Goal: Task Accomplishment & Management: Complete application form

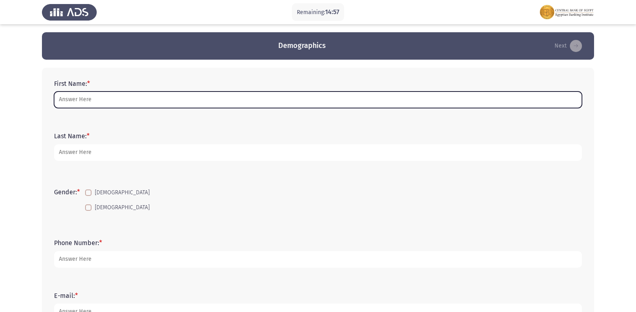
click at [163, 100] on input "First Name: *" at bounding box center [318, 100] width 528 height 17
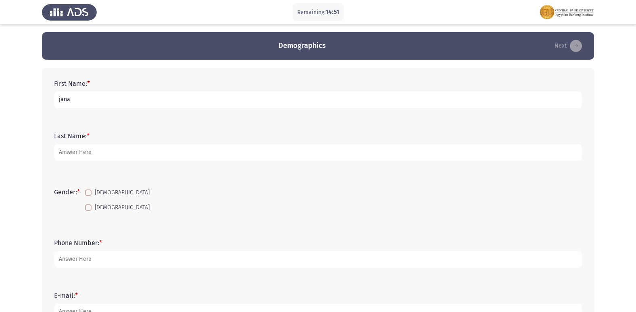
type input "jana"
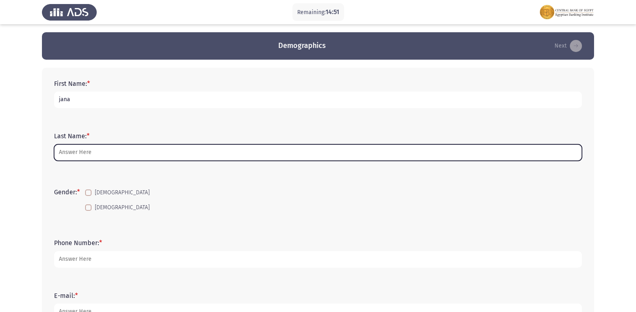
click at [305, 153] on input "Last Name: *" at bounding box center [318, 152] width 528 height 17
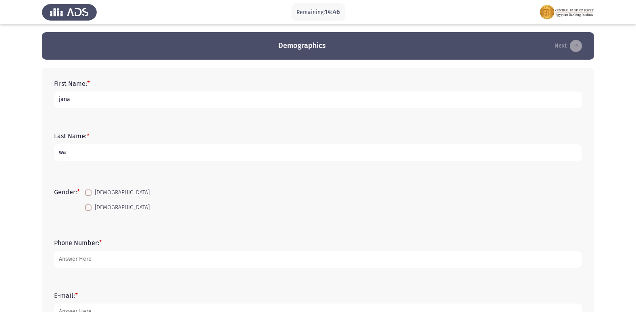
type input "w"
click at [351, 102] on input "jana" at bounding box center [318, 100] width 528 height 17
type input "[PERSON_NAME] [PERSON_NAME] [PERSON_NAME]"
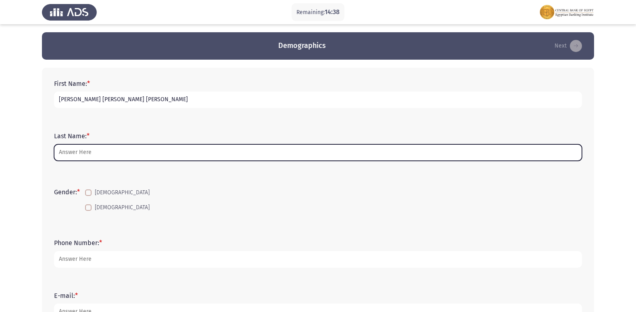
click at [315, 158] on input "Last Name: *" at bounding box center [318, 152] width 528 height 17
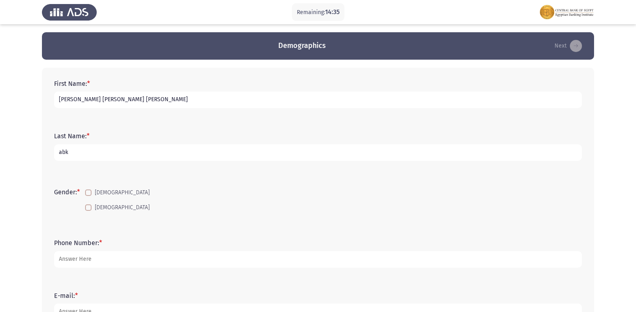
type input "abk"
click at [94, 210] on label "[DEMOGRAPHIC_DATA]" at bounding box center [117, 208] width 65 height 10
click at [88, 211] on input "[DEMOGRAPHIC_DATA]" at bounding box center [88, 211] width 0 height 0
checkbox input "true"
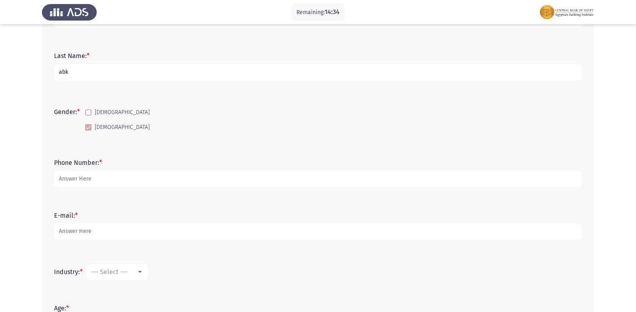
scroll to position [81, 0]
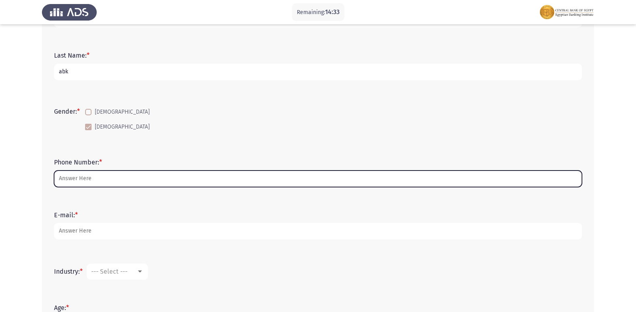
click at [100, 181] on input "Phone Number: *" at bounding box center [318, 179] width 528 height 17
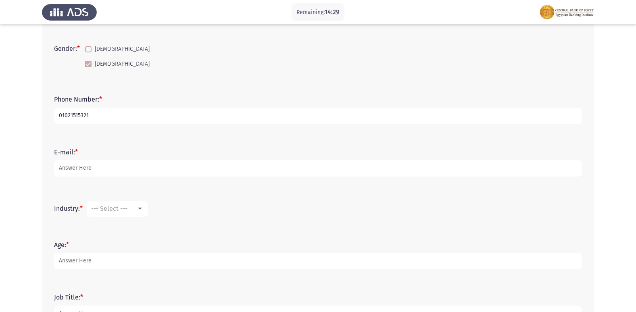
scroll to position [161, 0]
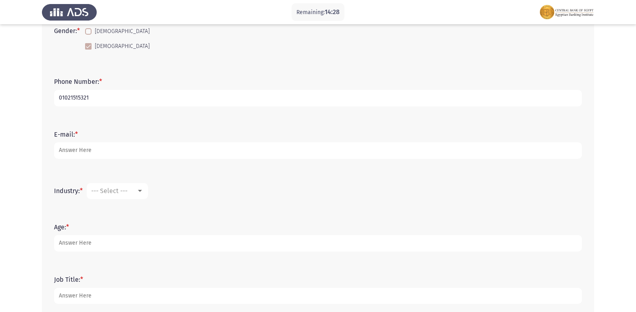
type input "01021515321"
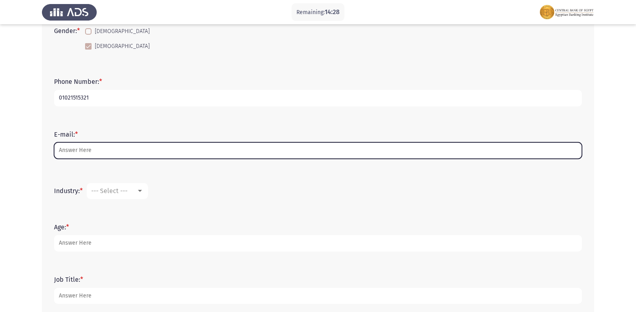
click at [98, 154] on input "E-mail: *" at bounding box center [318, 150] width 528 height 17
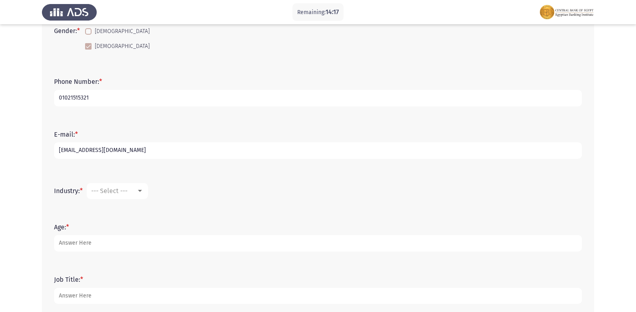
type input "[EMAIL_ADDRESS][DOMAIN_NAME]"
click at [102, 185] on mat-select "--- Select ---" at bounding box center [117, 191] width 61 height 16
click at [109, 190] on span "--- Select ---" at bounding box center [109, 191] width 36 height 8
click at [140, 205] on span "Banking" at bounding box center [144, 207] width 105 height 19
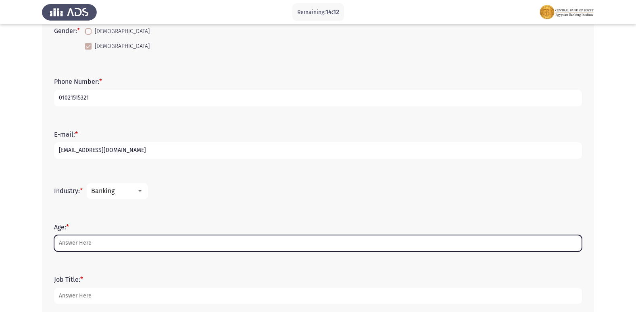
click at [105, 242] on input "Age: *" at bounding box center [318, 243] width 528 height 17
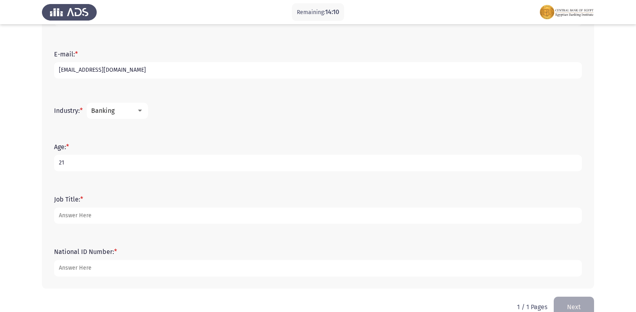
scroll to position [242, 0]
type input "21"
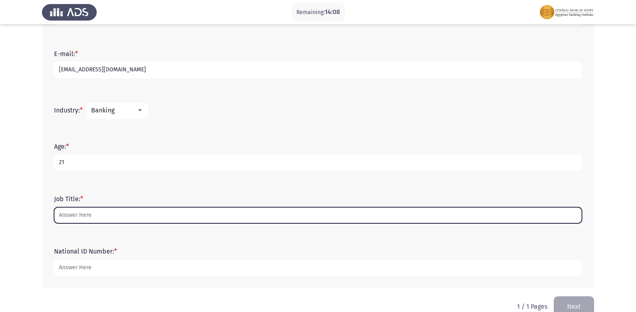
click at [78, 212] on input "Job Title: *" at bounding box center [318, 215] width 528 height 17
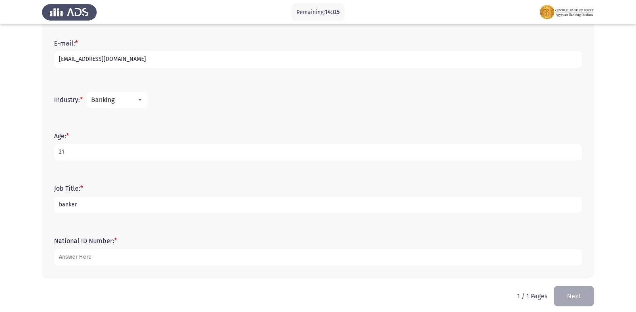
scroll to position [259, 0]
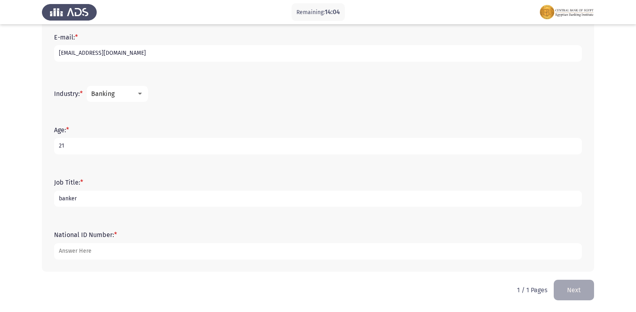
type input "banker"
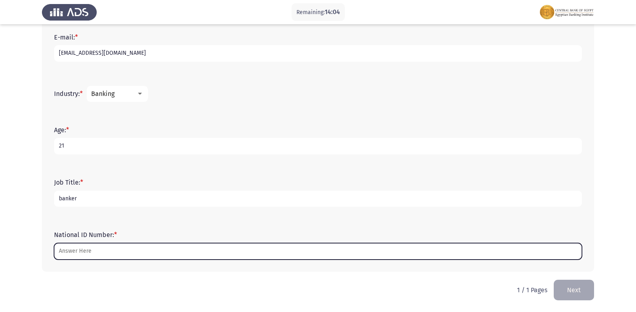
click at [89, 248] on input "National ID Number: *" at bounding box center [318, 251] width 528 height 17
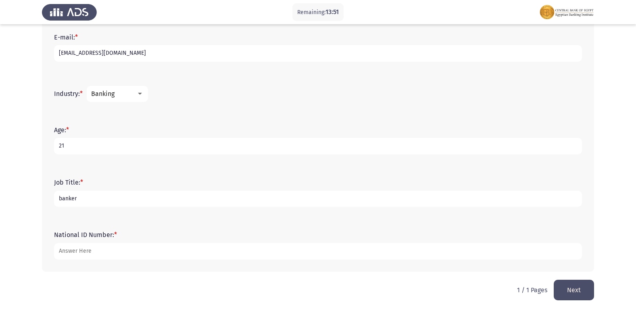
type input "[CREDIT_CARD_NUMBER]"
click at [577, 285] on button "Next" at bounding box center [574, 290] width 40 height 21
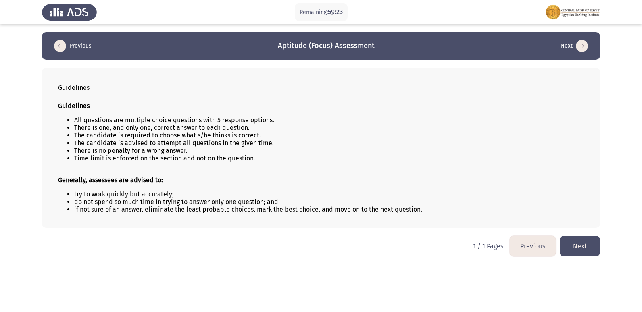
click at [587, 251] on button "Next" at bounding box center [580, 246] width 40 height 21
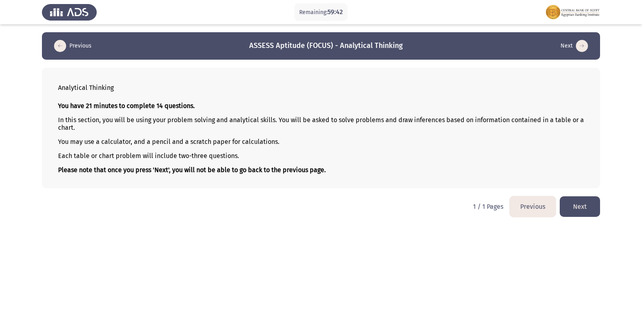
click at [571, 204] on button "Next" at bounding box center [580, 207] width 40 height 21
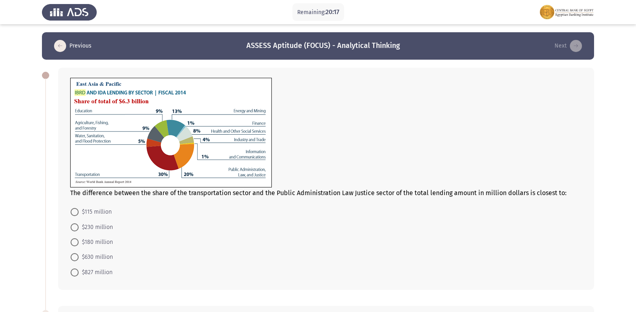
click at [71, 228] on span at bounding box center [75, 228] width 8 height 8
click at [71, 228] on input "$230 million" at bounding box center [75, 228] width 8 height 8
radio input "true"
click at [72, 259] on span at bounding box center [75, 257] width 8 height 8
click at [72, 259] on input "$630 million" at bounding box center [75, 257] width 8 height 8
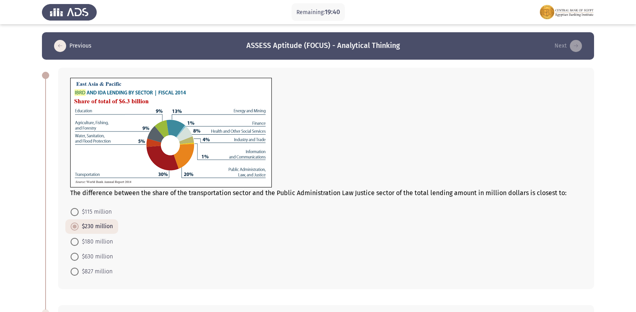
radio input "true"
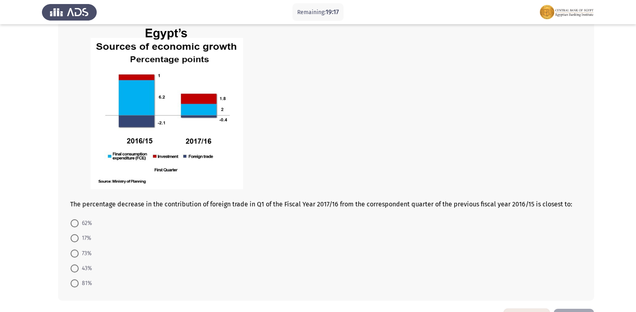
scroll to position [282, 0]
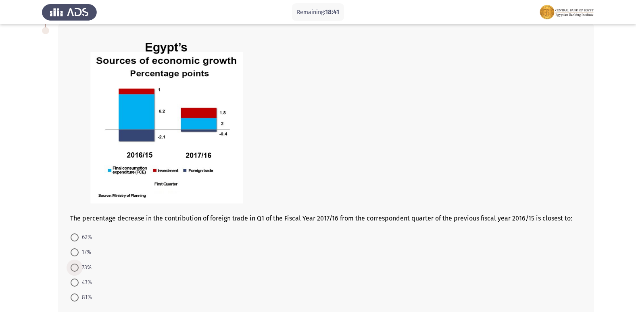
click at [76, 269] on span at bounding box center [75, 268] width 8 height 8
click at [76, 269] on input "73%" at bounding box center [75, 268] width 8 height 8
radio input "true"
click at [58, 276] on div "The percentage decrease in the contribution of foreign trade in Q1 of the Fisca…" at bounding box center [318, 169] width 552 height 308
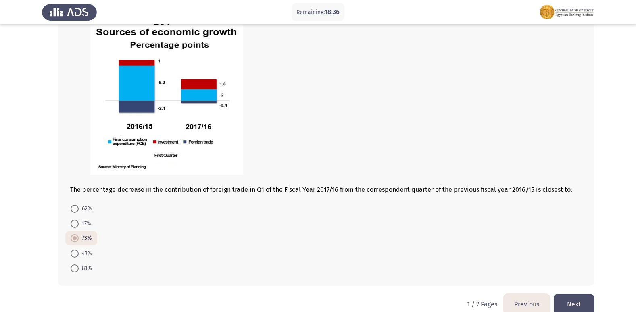
scroll to position [325, 0]
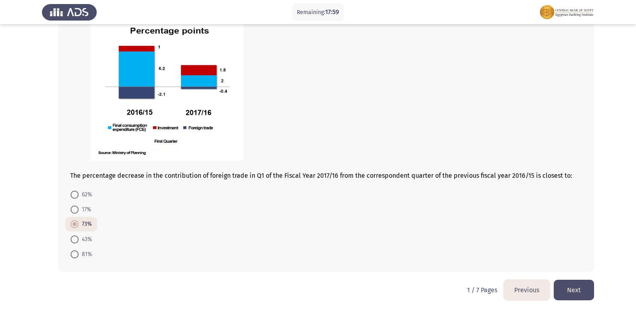
click at [74, 250] on label "81%" at bounding box center [81, 255] width 21 height 10
click at [74, 251] on input "81%" at bounding box center [75, 255] width 8 height 8
radio input "true"
click at [126, 273] on div "The percentage decrease in the contribution of foreign trade in Q1 of the Fisca…" at bounding box center [318, 126] width 552 height 308
click at [582, 289] on button "Next" at bounding box center [574, 290] width 40 height 21
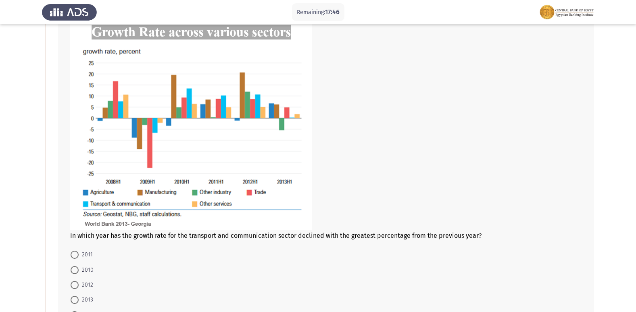
scroll to position [81, 0]
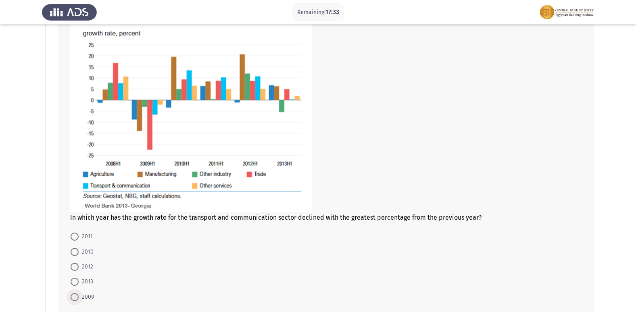
click at [75, 297] on span at bounding box center [75, 297] width 8 height 8
click at [75, 297] on input "2009" at bounding box center [75, 297] width 8 height 8
radio input "true"
click at [73, 280] on span at bounding box center [75, 282] width 8 height 8
click at [73, 280] on input "2013" at bounding box center [75, 282] width 8 height 8
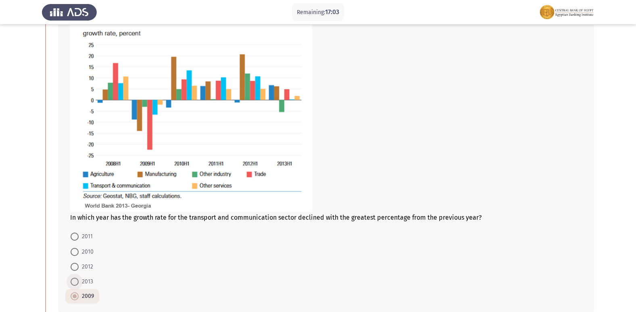
radio input "true"
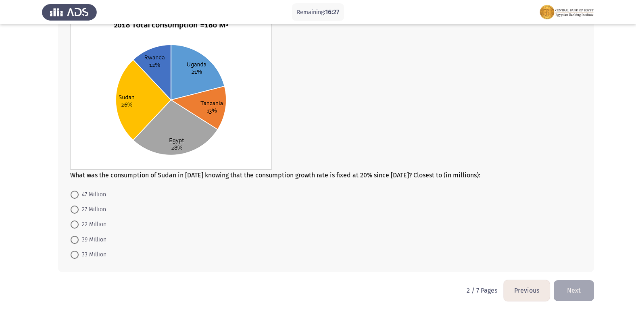
scroll to position [406, 0]
click at [70, 255] on mat-radio-button "33 Million" at bounding box center [88, 254] width 46 height 15
click at [75, 239] on span at bounding box center [75, 240] width 8 height 8
click at [75, 239] on input "39 Million" at bounding box center [75, 240] width 8 height 8
radio input "true"
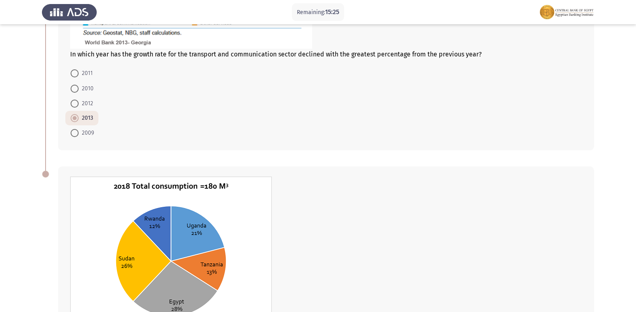
scroll to position [406, 0]
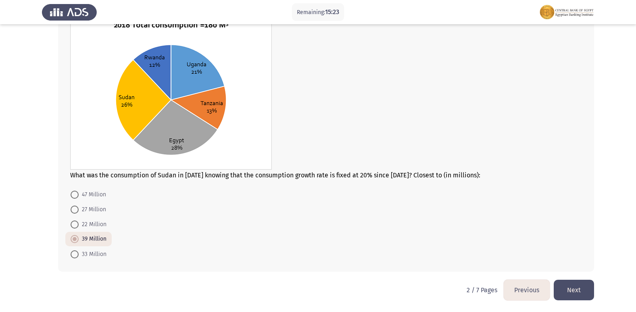
click at [590, 295] on button "Next" at bounding box center [574, 290] width 40 height 21
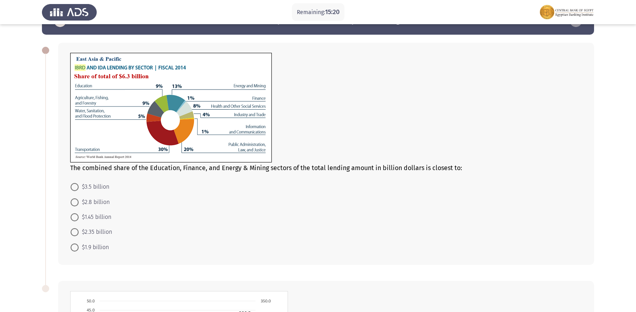
scroll to position [0, 0]
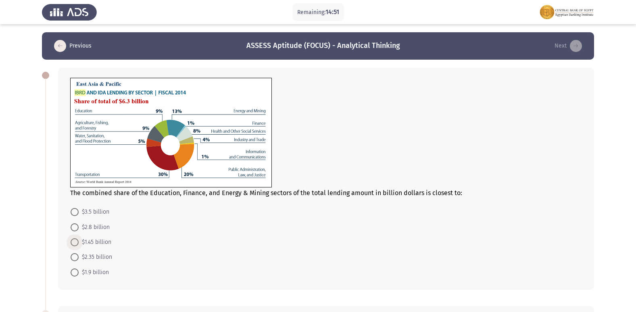
click at [74, 246] on span at bounding box center [75, 242] width 8 height 8
click at [74, 246] on input "$1.45 billion" at bounding box center [75, 242] width 8 height 8
radio input "true"
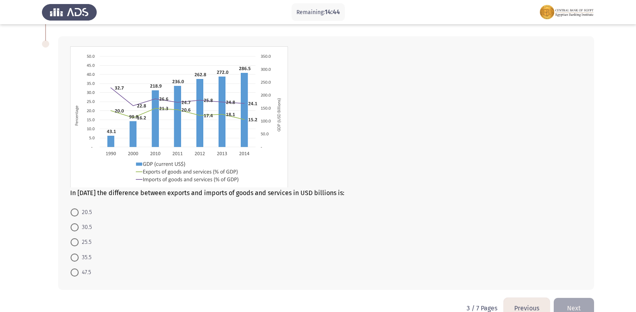
scroll to position [287, 0]
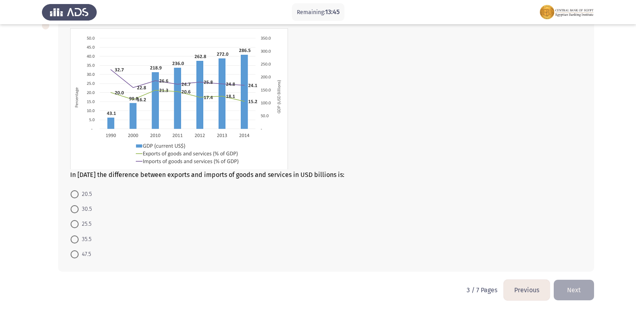
click at [75, 256] on span at bounding box center [75, 255] width 8 height 8
click at [75, 256] on input "47.5" at bounding box center [75, 255] width 8 height 8
radio input "true"
click at [588, 290] on button "Next" at bounding box center [574, 290] width 40 height 21
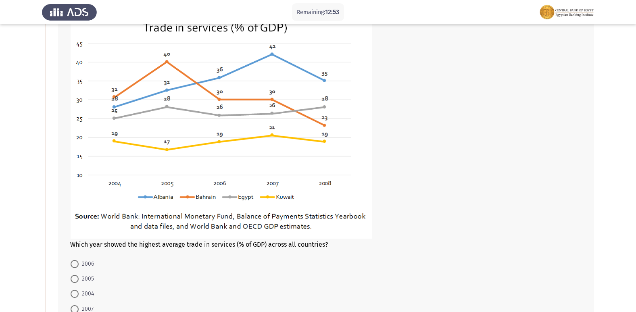
scroll to position [81, 0]
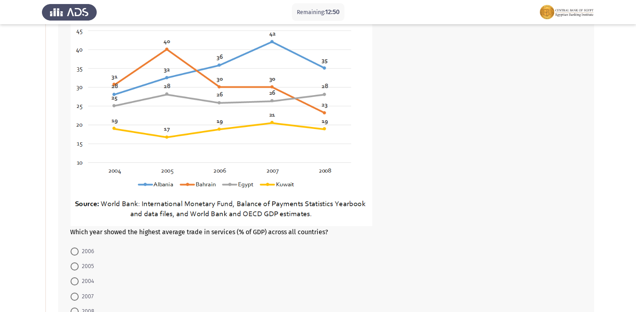
click at [80, 299] on span "2007" at bounding box center [86, 297] width 15 height 10
click at [79, 299] on input "2007" at bounding box center [75, 297] width 8 height 8
radio input "true"
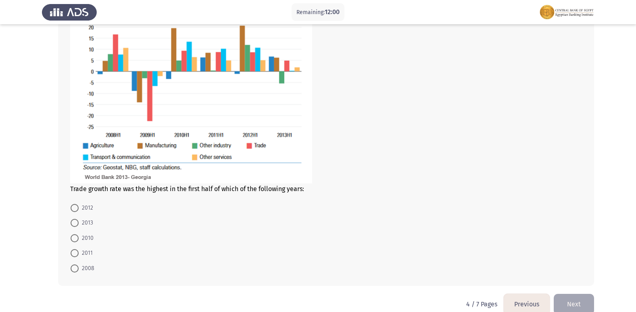
scroll to position [481, 0]
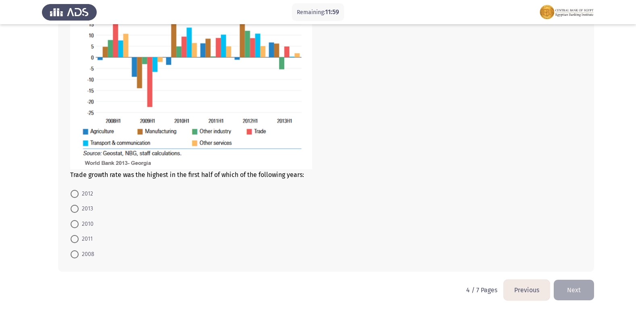
click at [74, 199] on label "2012" at bounding box center [82, 194] width 23 height 10
click at [74, 198] on input "2012" at bounding box center [75, 194] width 8 height 8
radio input "true"
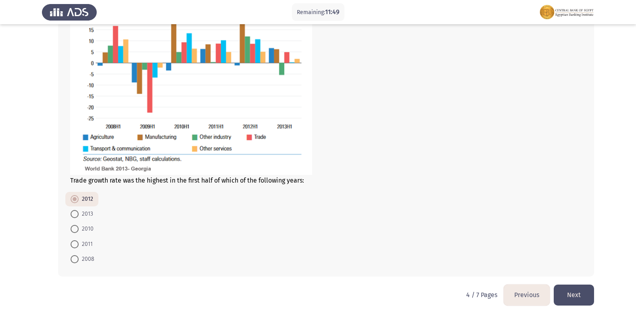
scroll to position [481, 0]
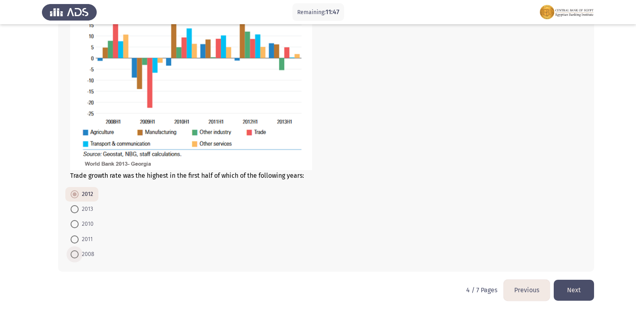
click at [73, 257] on span at bounding box center [75, 255] width 8 height 8
click at [73, 257] on input "2008" at bounding box center [75, 255] width 8 height 8
radio input "true"
click at [584, 298] on button "Next" at bounding box center [574, 290] width 40 height 21
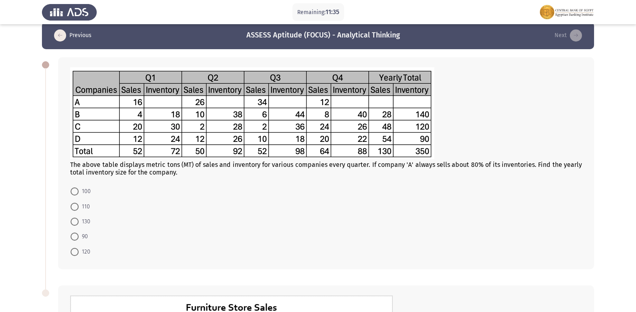
scroll to position [40, 0]
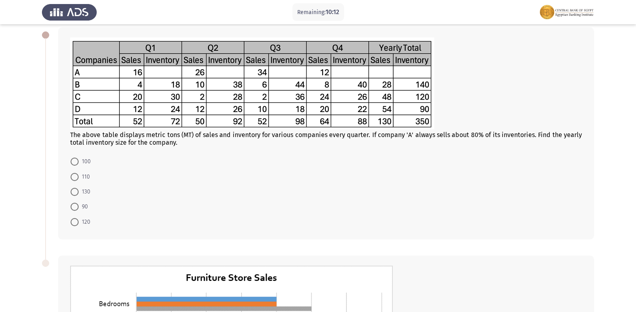
click at [74, 179] on span at bounding box center [75, 177] width 8 height 8
click at [74, 179] on input "110" at bounding box center [75, 177] width 8 height 8
radio input "true"
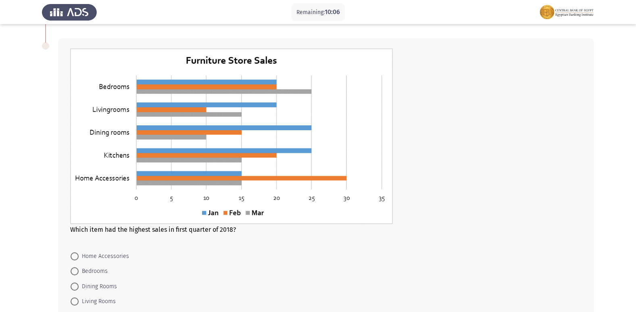
scroll to position [238, 0]
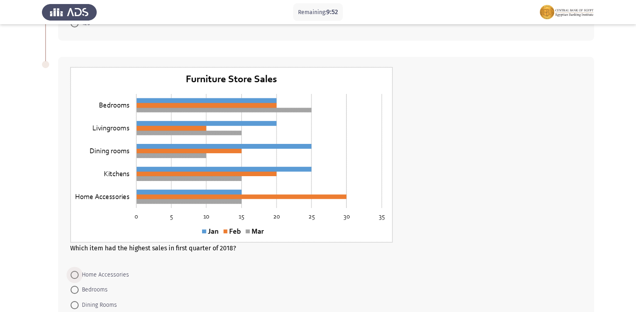
click at [78, 277] on span at bounding box center [75, 275] width 8 height 8
click at [78, 277] on input "Home Accessories" at bounding box center [75, 275] width 8 height 8
radio input "true"
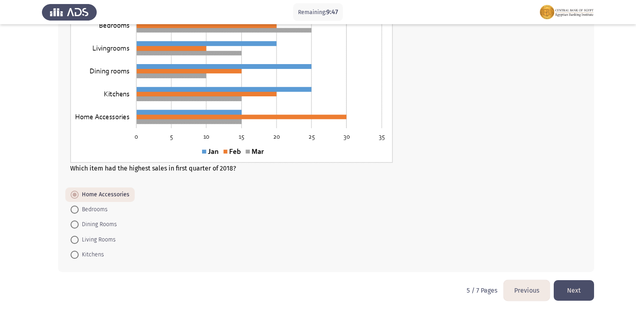
scroll to position [319, 0]
click at [571, 284] on button "Next" at bounding box center [574, 290] width 40 height 21
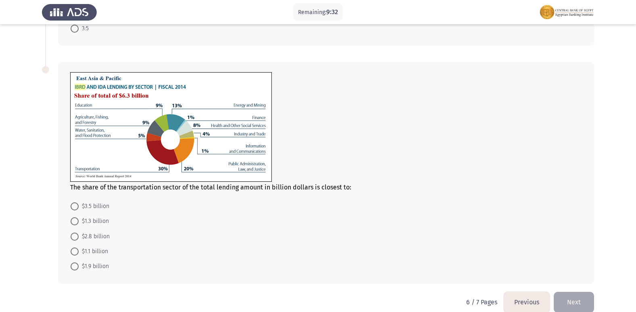
scroll to position [323, 0]
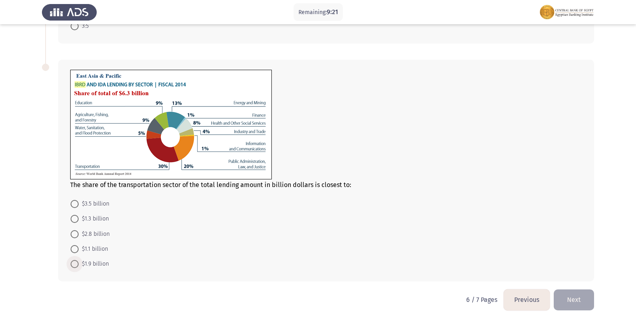
click at [71, 265] on span at bounding box center [75, 264] width 8 height 8
click at [71, 265] on input "$1.9 billion" at bounding box center [75, 264] width 8 height 8
radio input "true"
click at [113, 288] on div "The share of the transportation sector of the total lending amount in billion d…" at bounding box center [318, 171] width 552 height 238
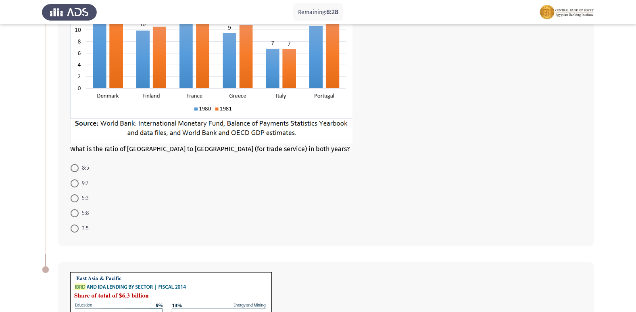
scroll to position [121, 0]
click at [73, 167] on span at bounding box center [75, 167] width 8 height 8
click at [73, 167] on input "8:5" at bounding box center [75, 167] width 8 height 8
radio input "true"
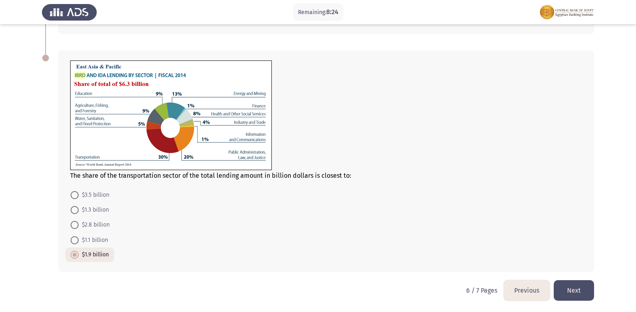
scroll to position [332, 0]
click at [577, 295] on button "Next" at bounding box center [574, 290] width 40 height 21
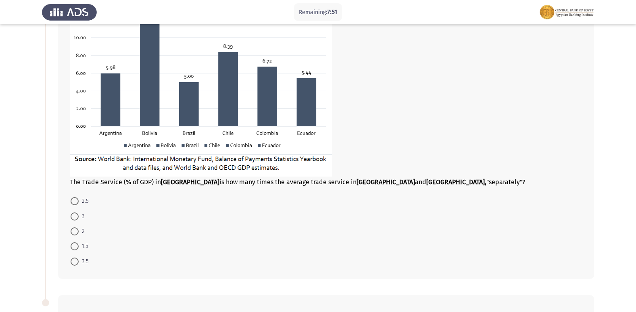
scroll to position [121, 0]
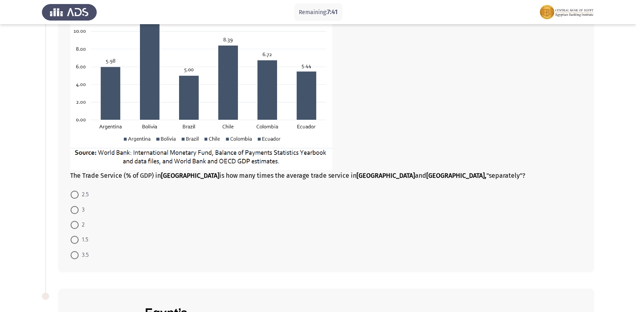
click at [76, 212] on span at bounding box center [75, 210] width 8 height 8
click at [76, 212] on input "3" at bounding box center [75, 210] width 8 height 8
radio input "true"
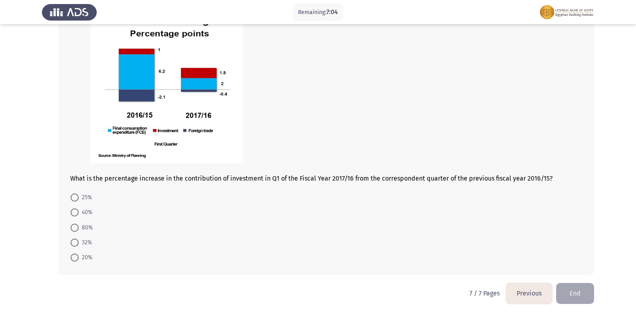
scroll to position [429, 0]
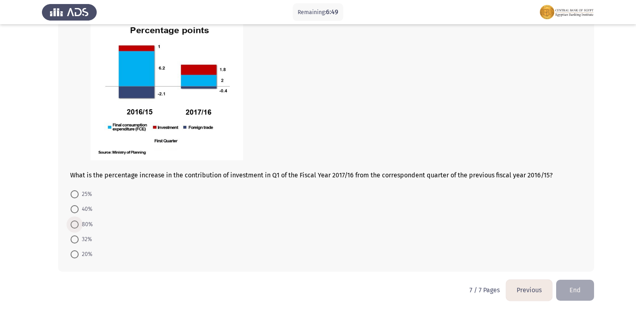
click at [72, 226] on span at bounding box center [75, 225] width 8 height 8
click at [72, 226] on input "80%" at bounding box center [75, 225] width 8 height 8
radio input "true"
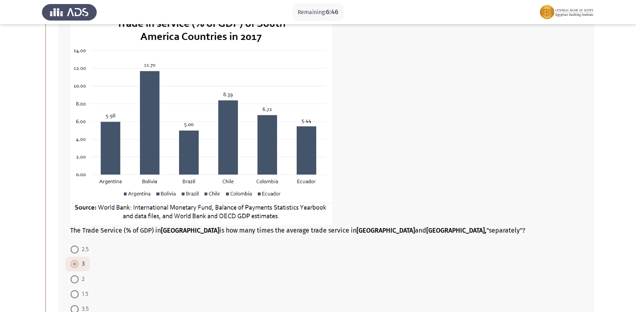
scroll to position [66, 0]
click at [74, 251] on span at bounding box center [75, 250] width 8 height 8
click at [74, 251] on input "2.5" at bounding box center [75, 250] width 8 height 8
radio input "true"
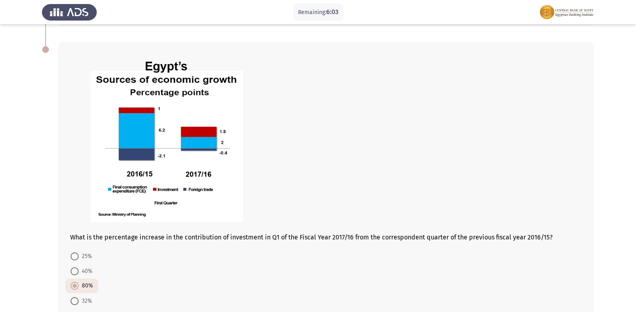
scroll to position [429, 0]
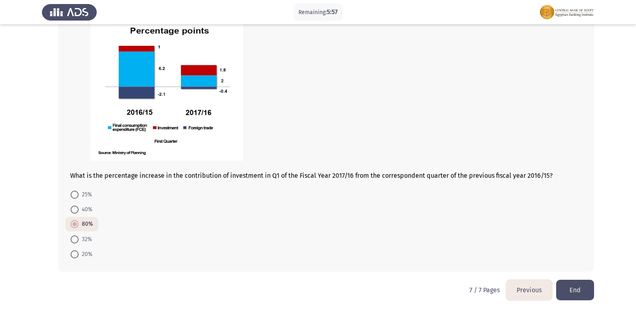
click at [533, 294] on button "Previous" at bounding box center [529, 290] width 46 height 21
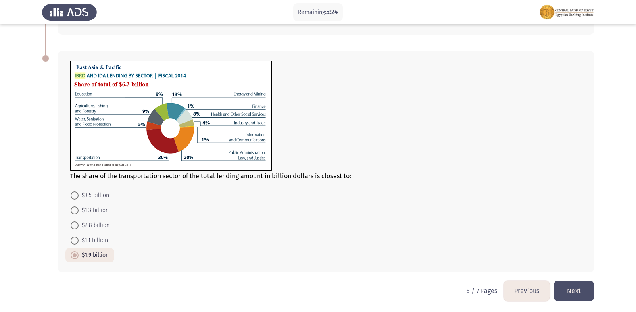
scroll to position [332, 0]
click at [543, 285] on button "Previous" at bounding box center [527, 290] width 46 height 21
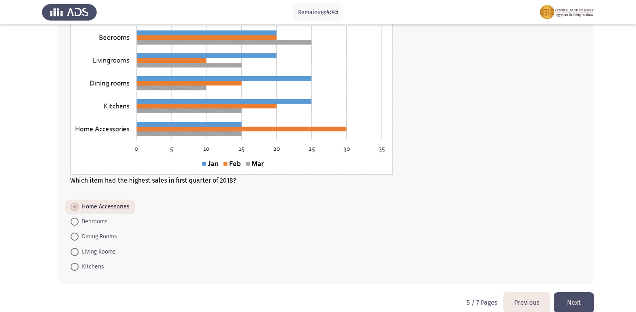
scroll to position [319, 0]
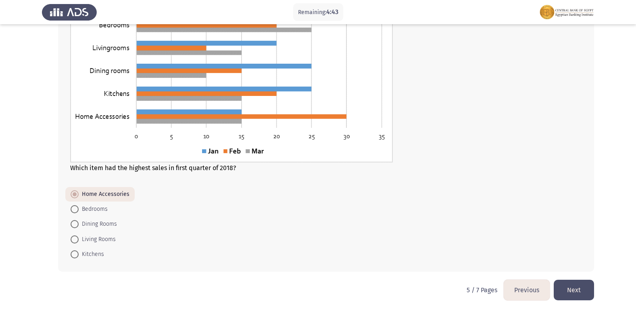
click at [538, 287] on button "Previous" at bounding box center [527, 290] width 46 height 21
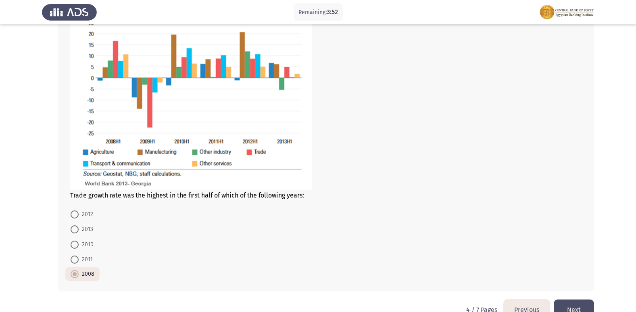
scroll to position [481, 0]
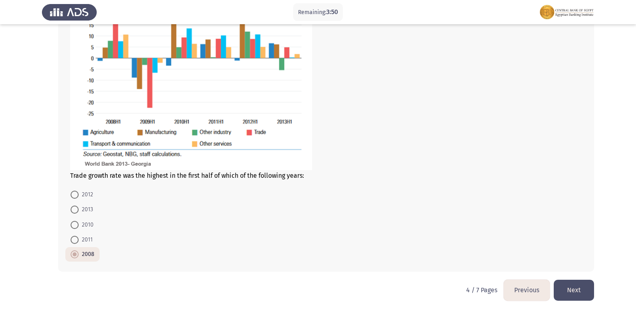
click at [574, 282] on button "Next" at bounding box center [574, 290] width 40 height 21
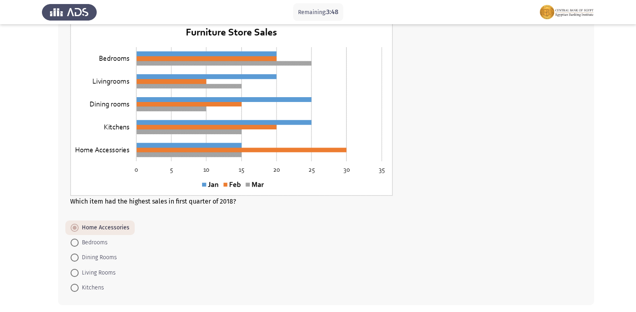
scroll to position [319, 0]
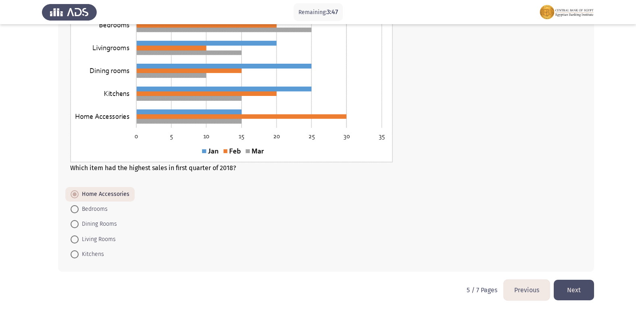
click at [569, 288] on button "Next" at bounding box center [574, 290] width 40 height 21
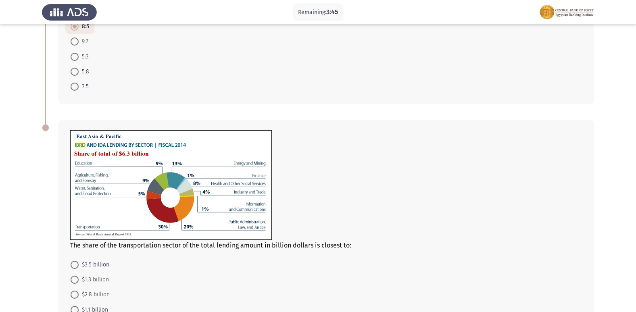
scroll to position [332, 0]
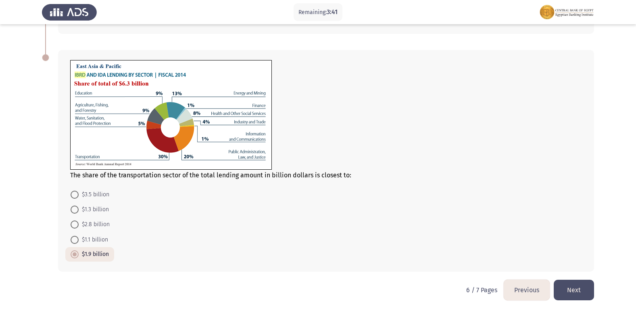
click at [533, 284] on button "Previous" at bounding box center [527, 290] width 46 height 21
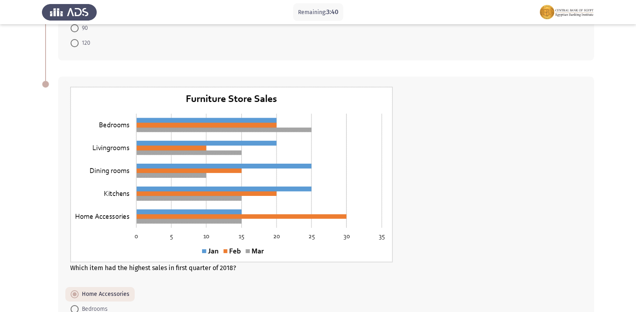
scroll to position [319, 0]
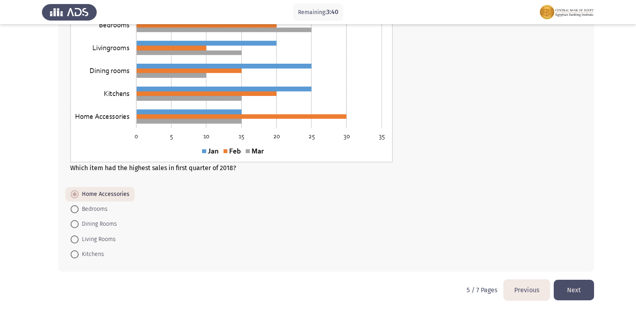
click at [528, 290] on button "Previous" at bounding box center [527, 290] width 46 height 21
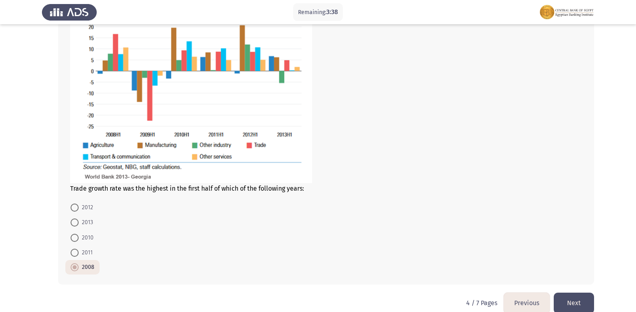
scroll to position [481, 0]
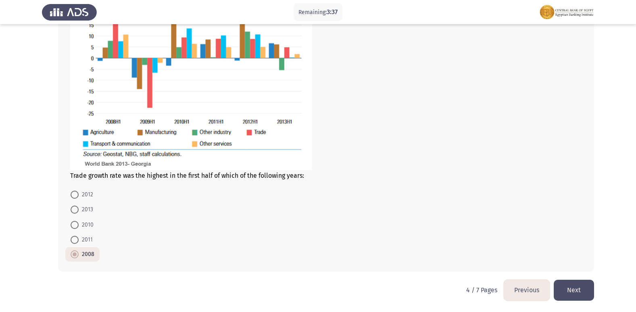
click at [517, 287] on button "Previous" at bounding box center [527, 290] width 46 height 21
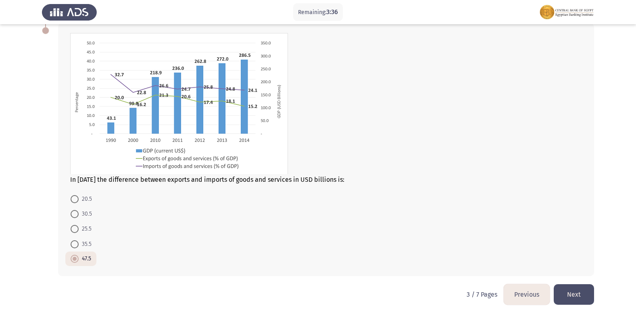
scroll to position [287, 0]
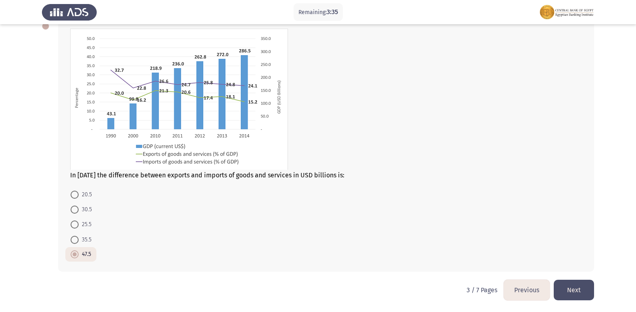
click at [527, 286] on button "Previous" at bounding box center [527, 290] width 46 height 21
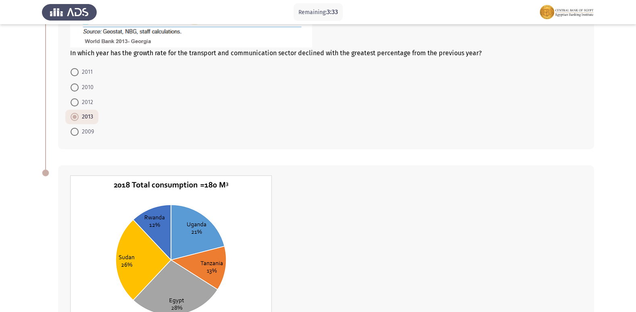
scroll to position [404, 0]
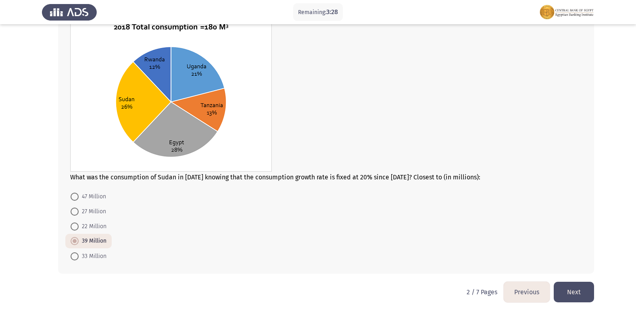
click at [523, 287] on button "Previous" at bounding box center [527, 292] width 46 height 21
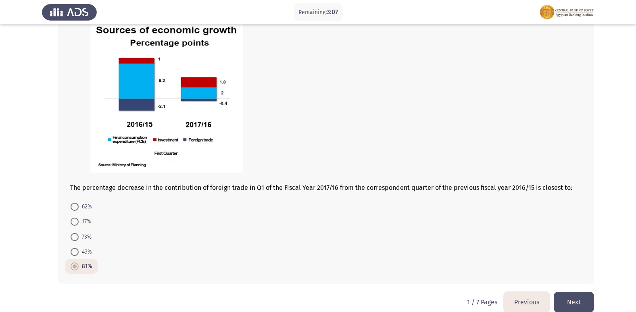
scroll to position [325, 0]
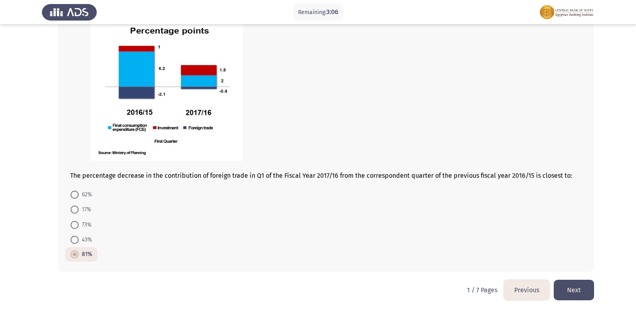
click at [573, 288] on button "Next" at bounding box center [574, 290] width 40 height 21
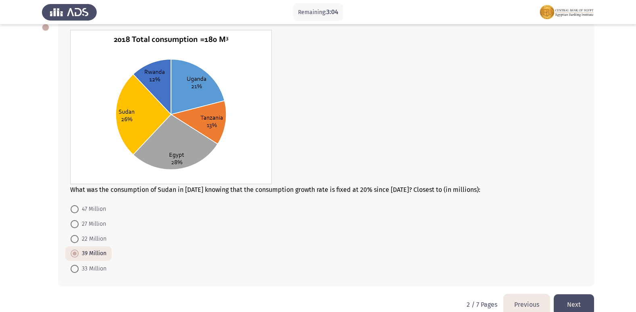
scroll to position [406, 0]
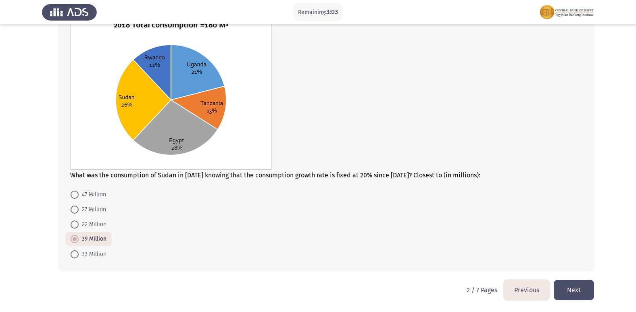
click at [559, 284] on button "Next" at bounding box center [574, 290] width 40 height 21
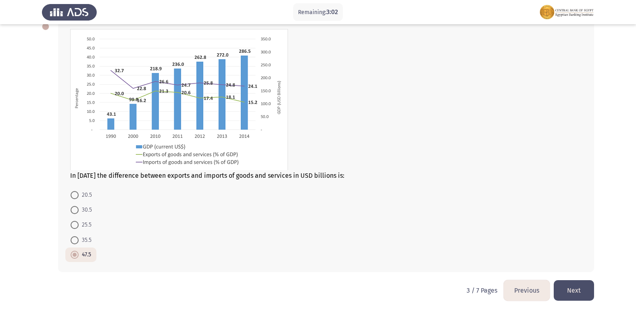
scroll to position [287, 0]
click at [561, 285] on button "Next" at bounding box center [574, 290] width 40 height 21
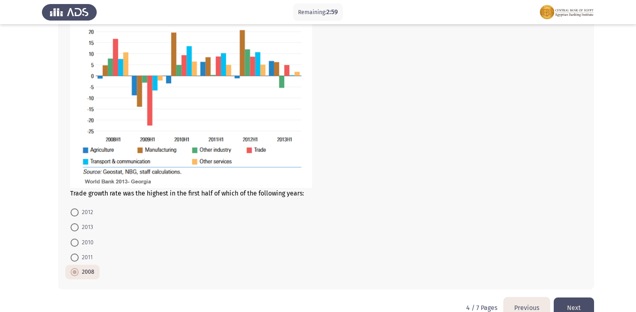
scroll to position [481, 0]
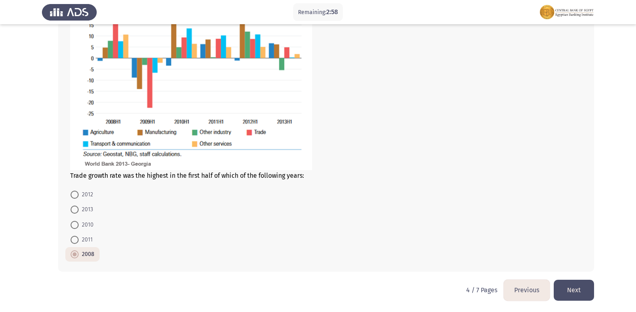
click at [585, 287] on button "Next" at bounding box center [574, 290] width 40 height 21
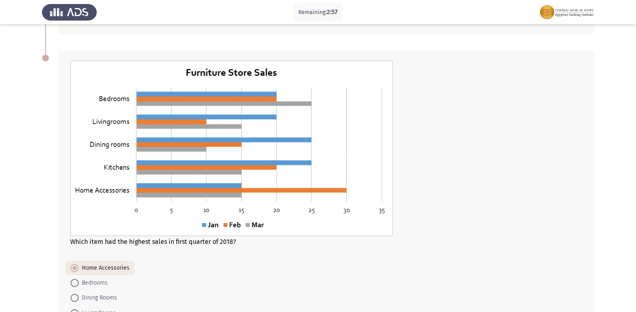
scroll to position [319, 0]
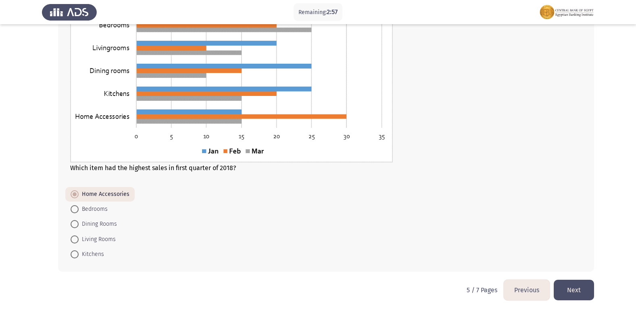
click at [586, 281] on button "Next" at bounding box center [574, 290] width 40 height 21
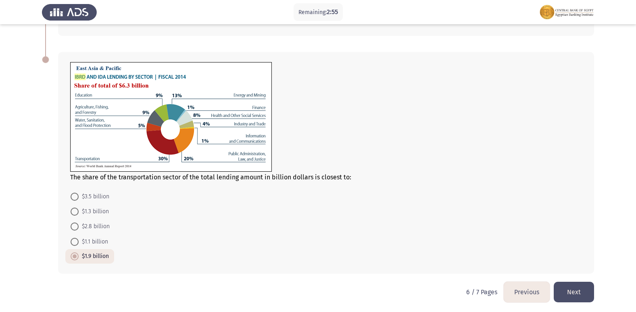
scroll to position [332, 0]
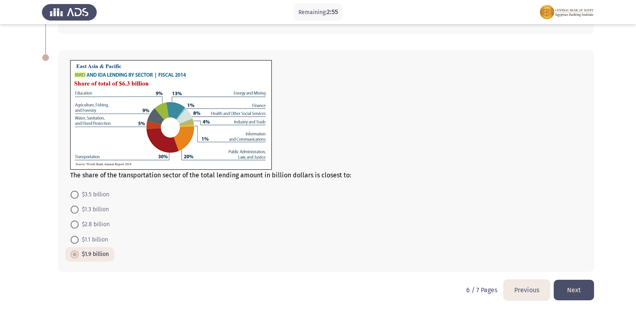
click at [586, 281] on button "Next" at bounding box center [574, 290] width 40 height 21
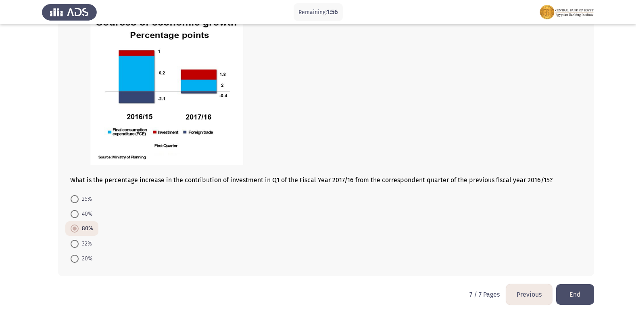
scroll to position [429, 0]
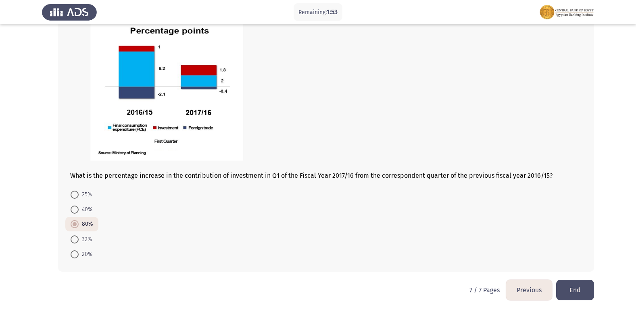
click at [579, 287] on button "End" at bounding box center [575, 290] width 38 height 21
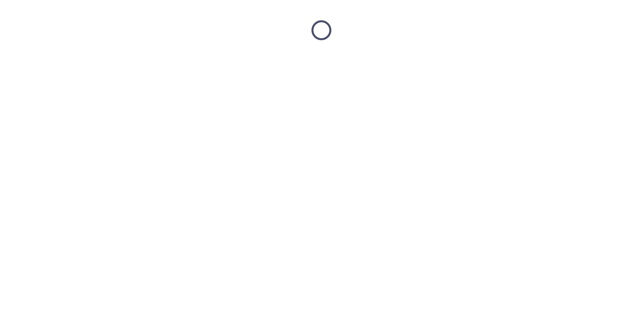
scroll to position [0, 0]
